Goal: Transaction & Acquisition: Purchase product/service

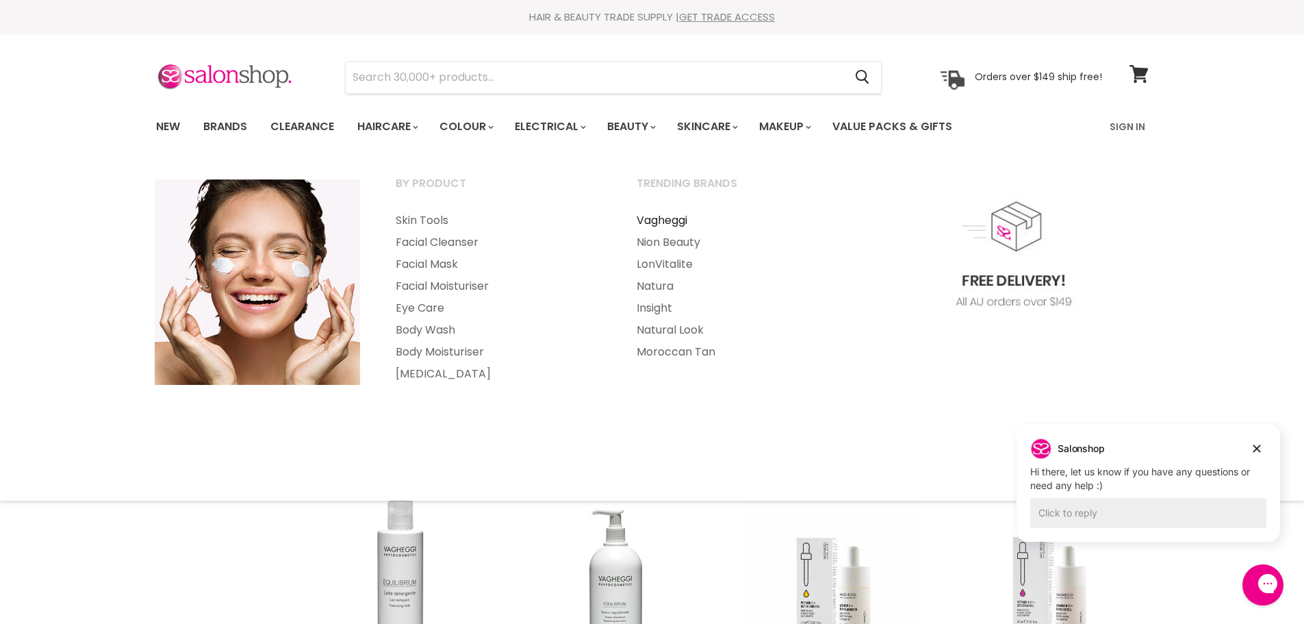
click at [665, 218] on link "Vagheggi" at bounding box center [738, 220] width 238 height 22
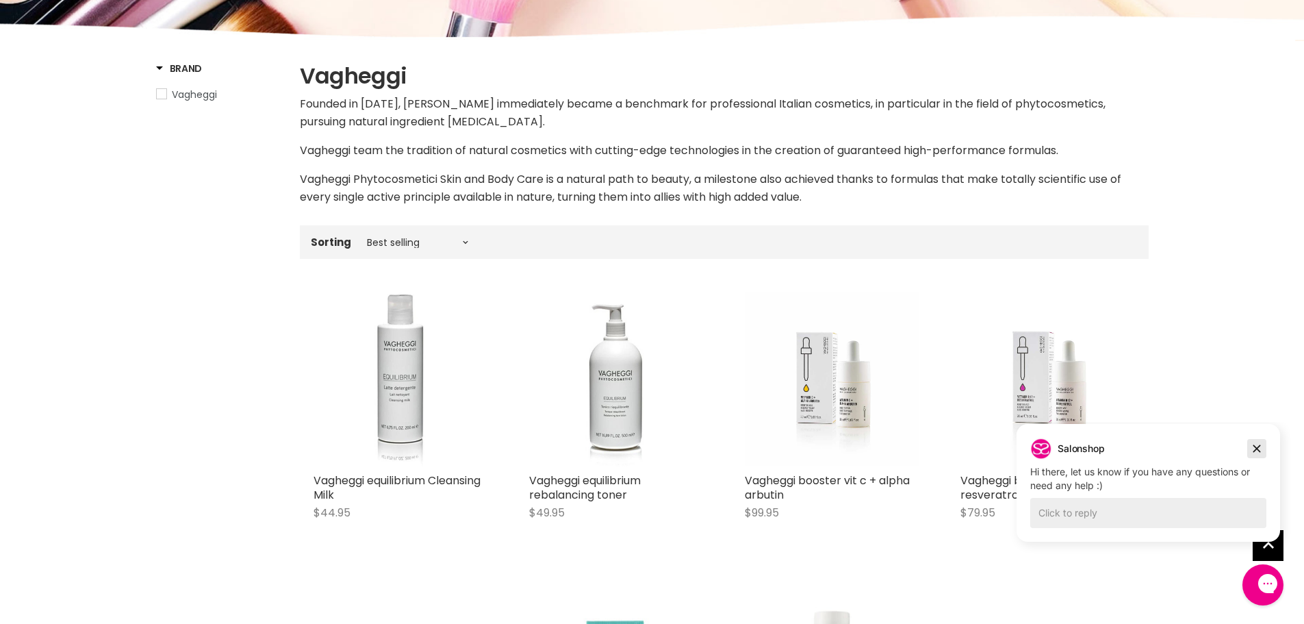
click at [1261, 450] on icon "Dismiss campaign" at bounding box center [1257, 448] width 14 height 16
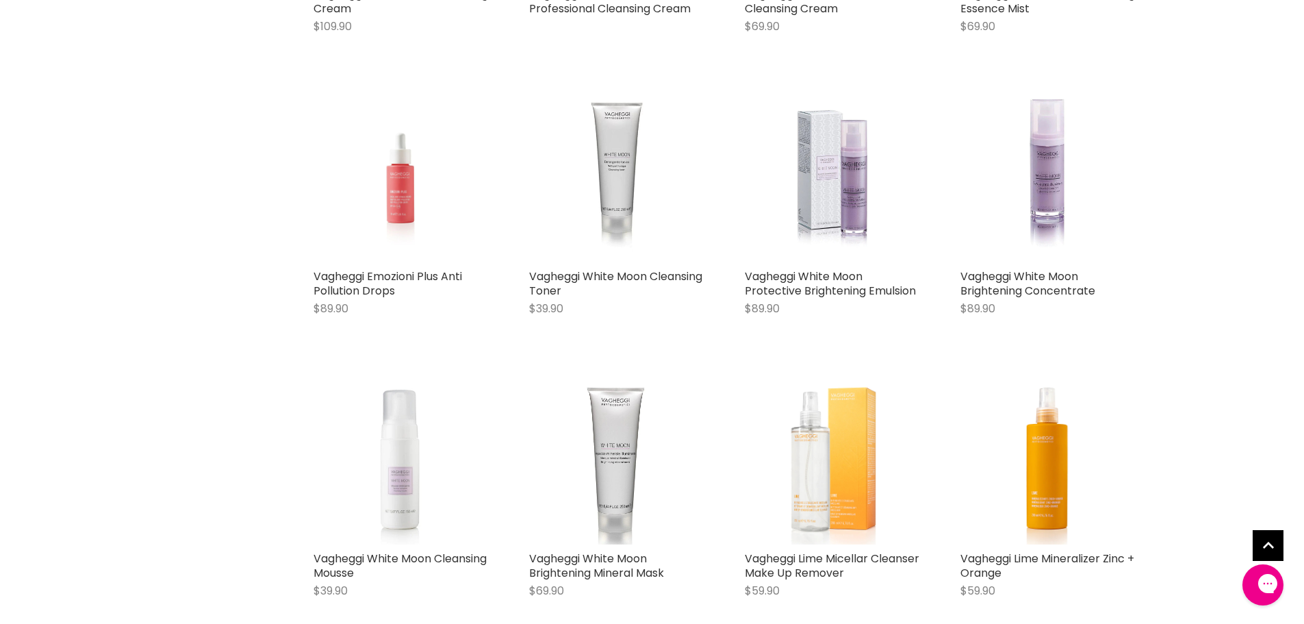
scroll to position [1574, 0]
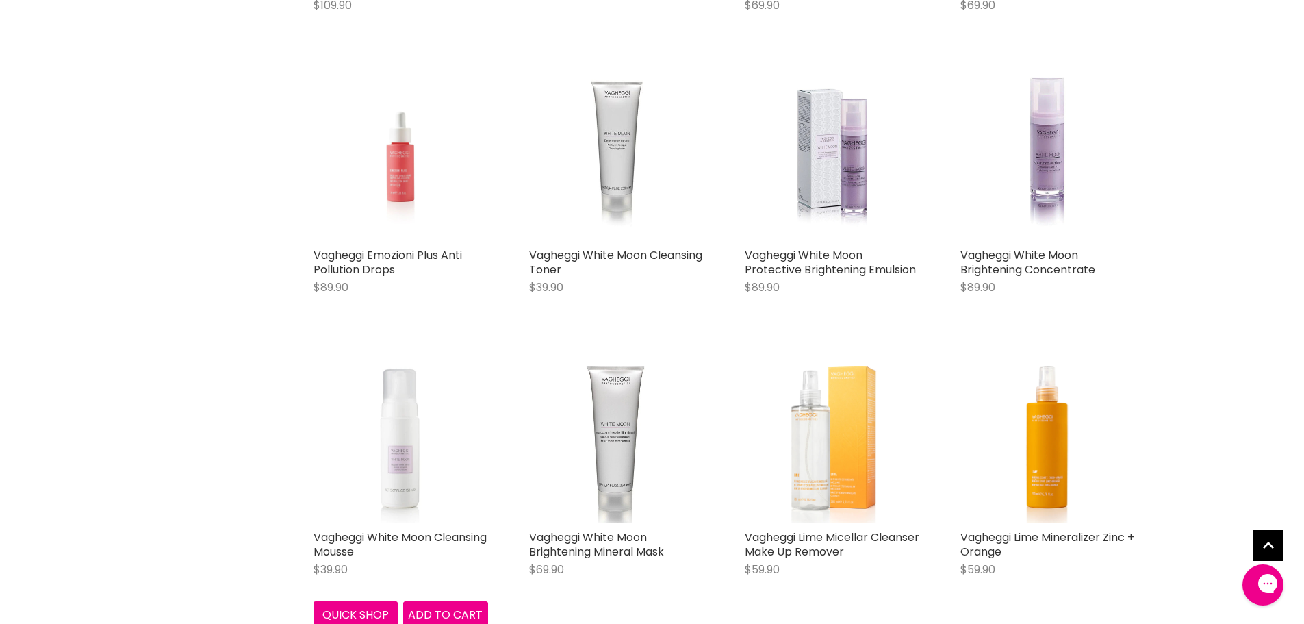
click at [398, 479] on img "Main content" at bounding box center [401, 435] width 175 height 175
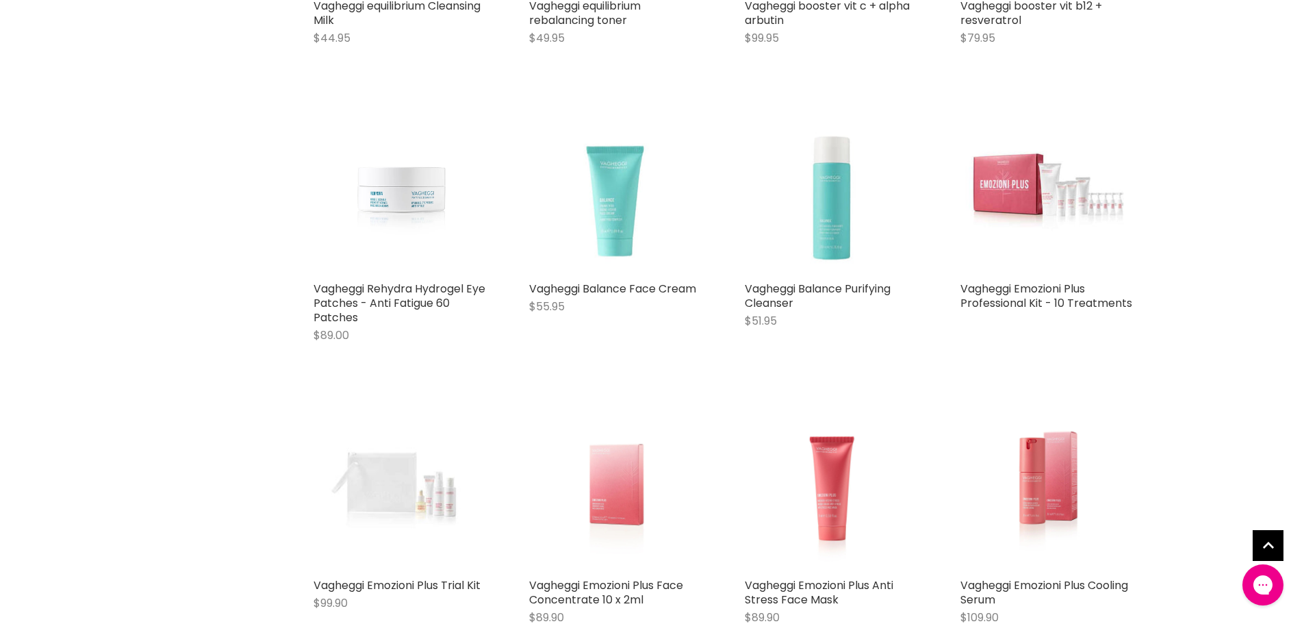
scroll to position [677, 0]
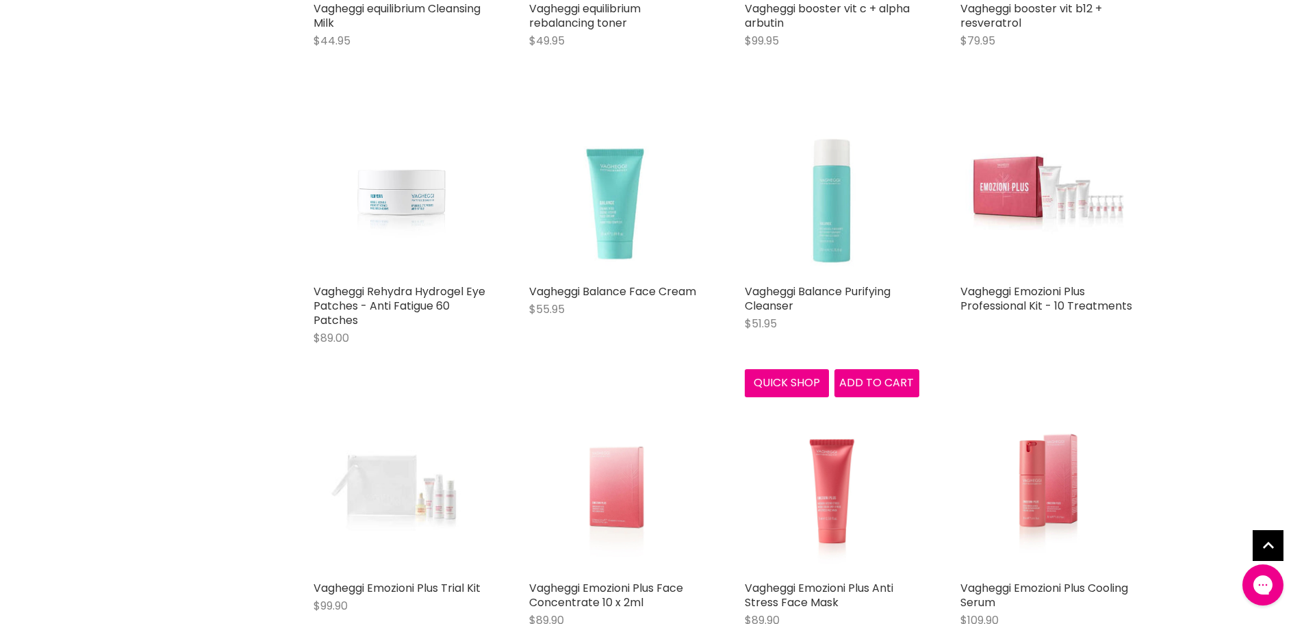
click at [836, 222] on img "Main content" at bounding box center [832, 190] width 175 height 175
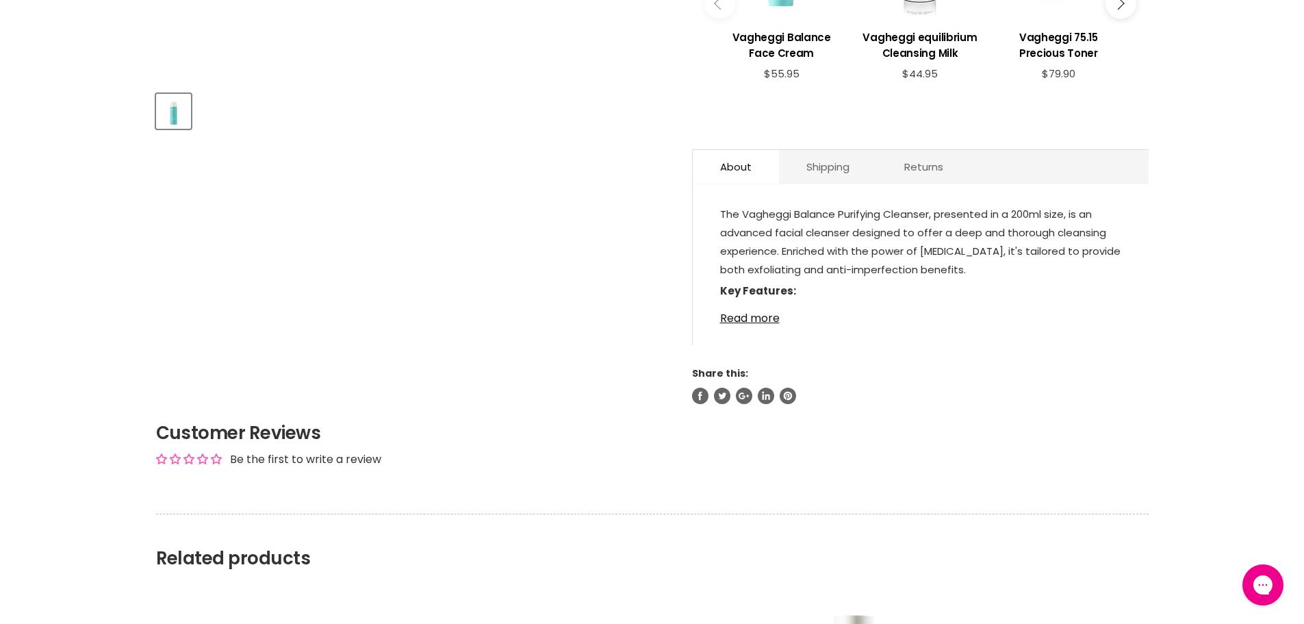
scroll to position [616, 0]
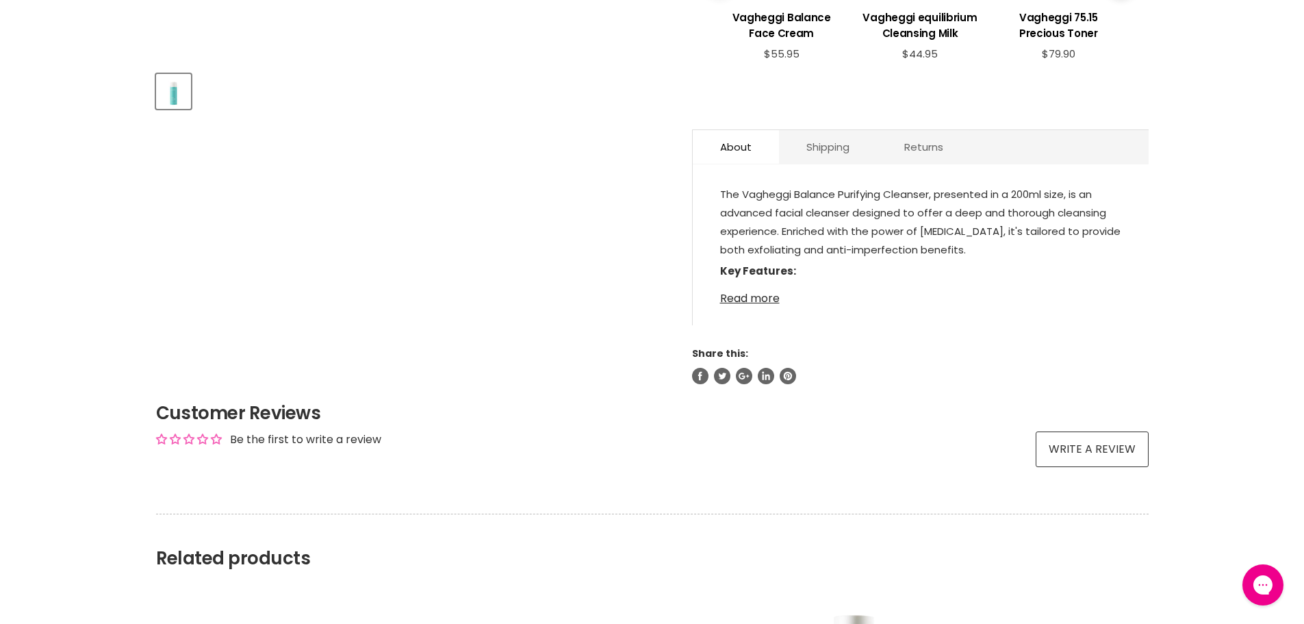
click at [726, 297] on link "Read more" at bounding box center [920, 294] width 401 height 21
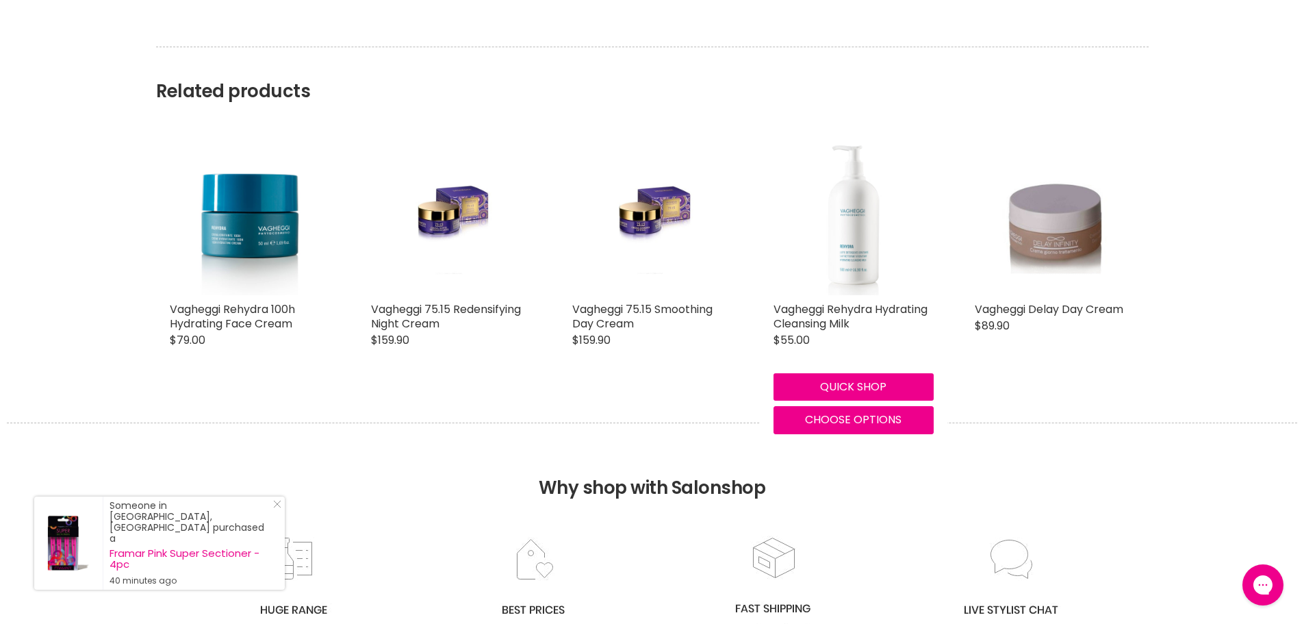
scroll to position [1574, 0]
